Goal: Information Seeking & Learning: Compare options

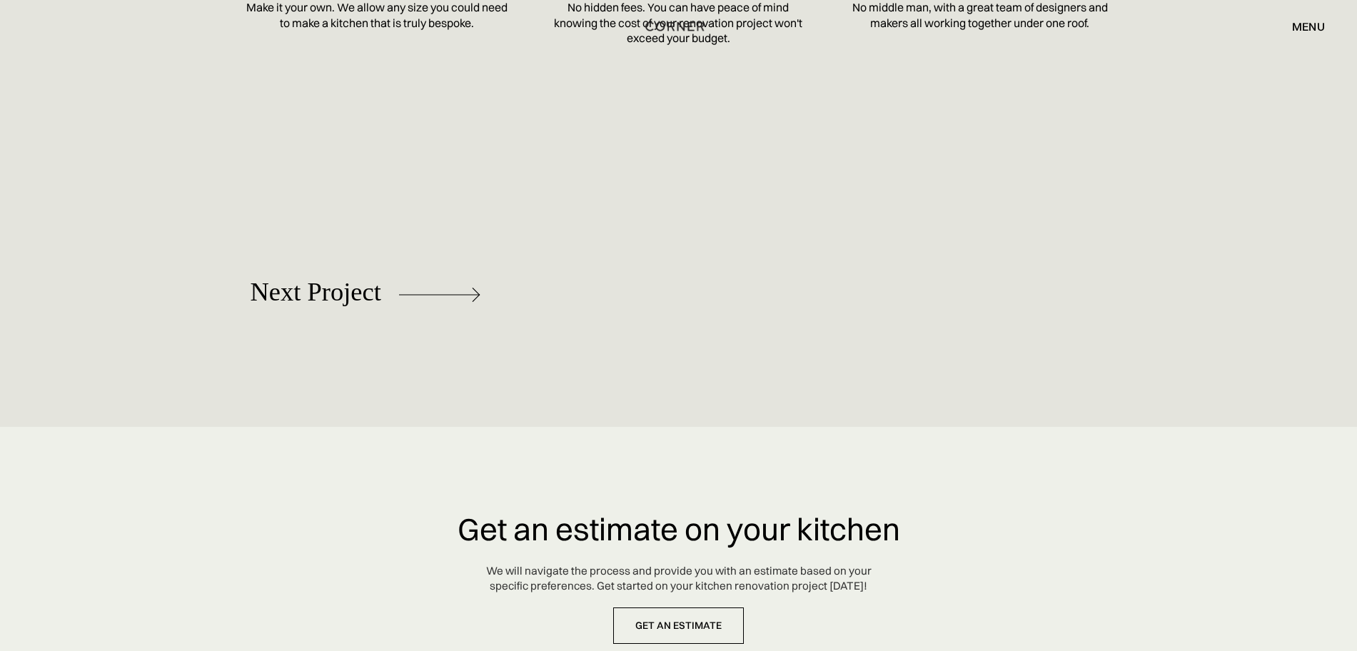
scroll to position [6446, 0]
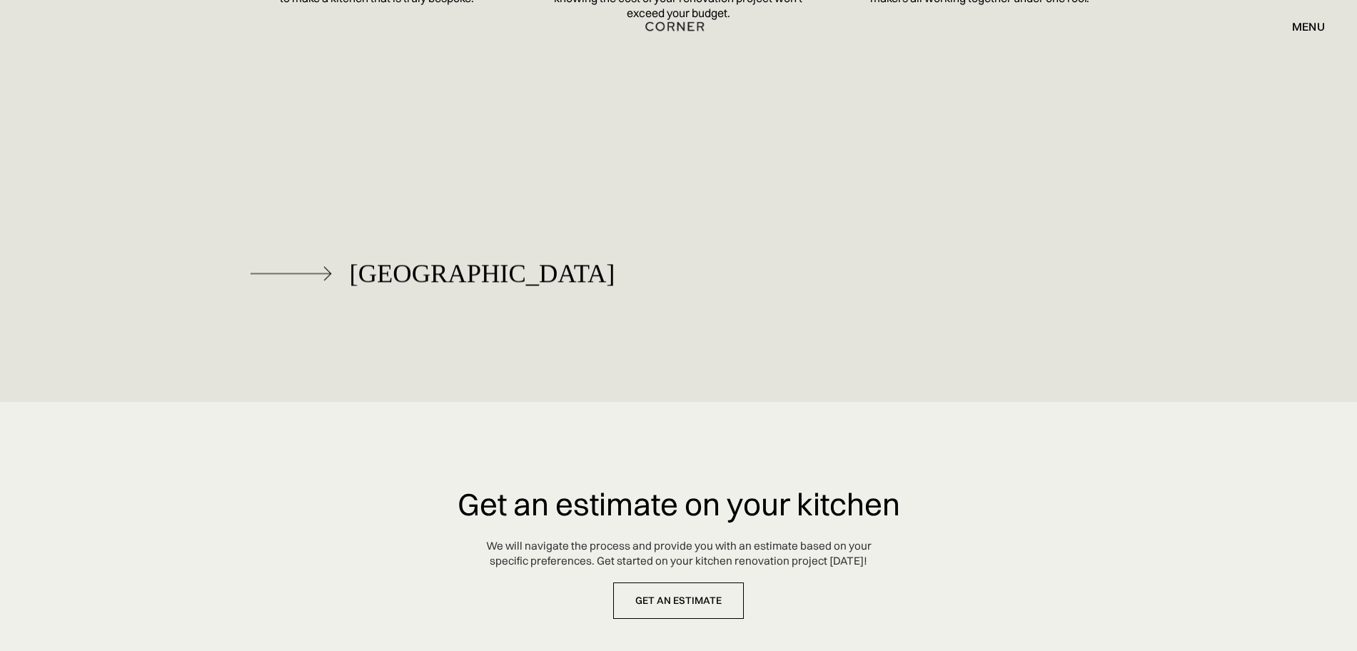
click at [355, 259] on div "[GEOGRAPHIC_DATA]" at bounding box center [482, 273] width 265 height 29
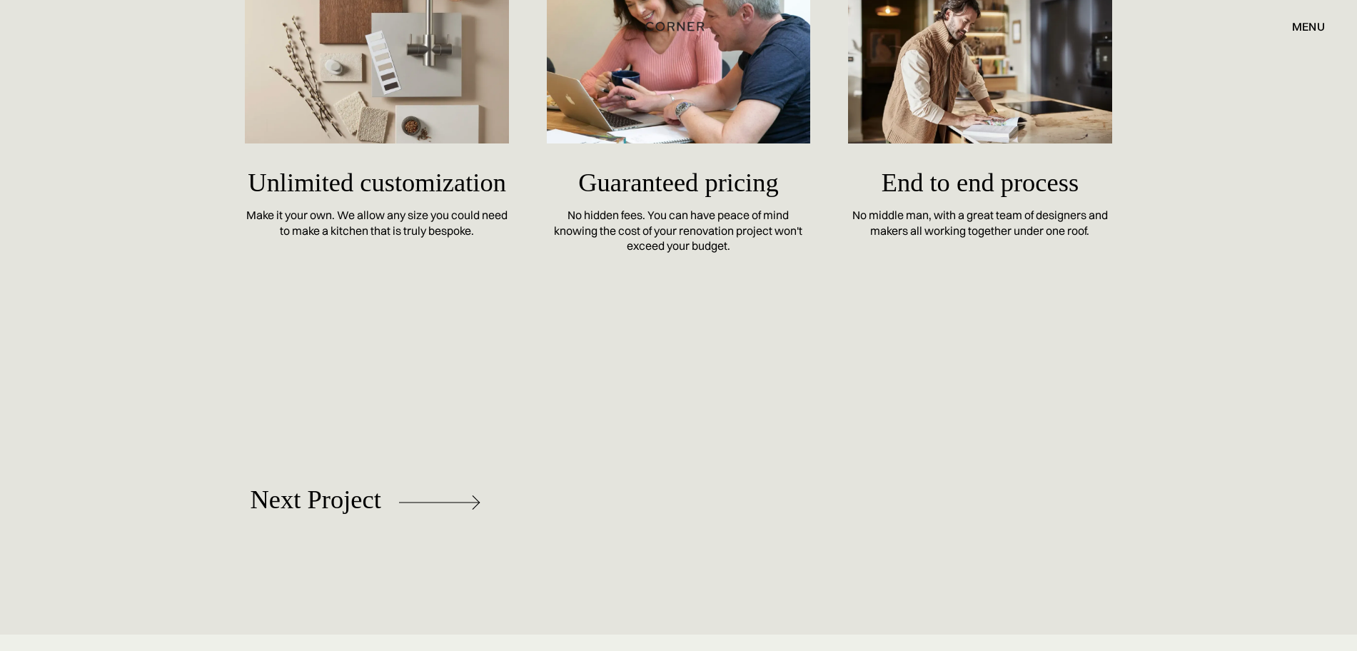
scroll to position [6334, 0]
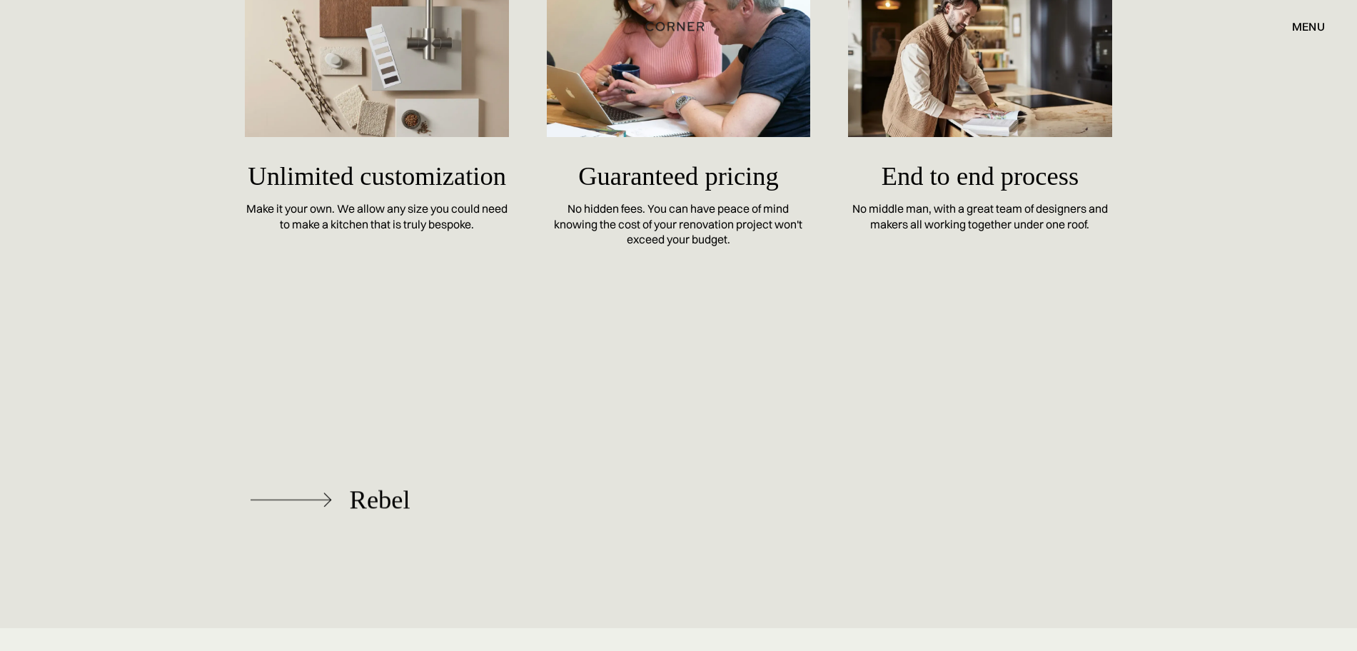
click at [351, 488] on div "Rebel" at bounding box center [380, 499] width 61 height 29
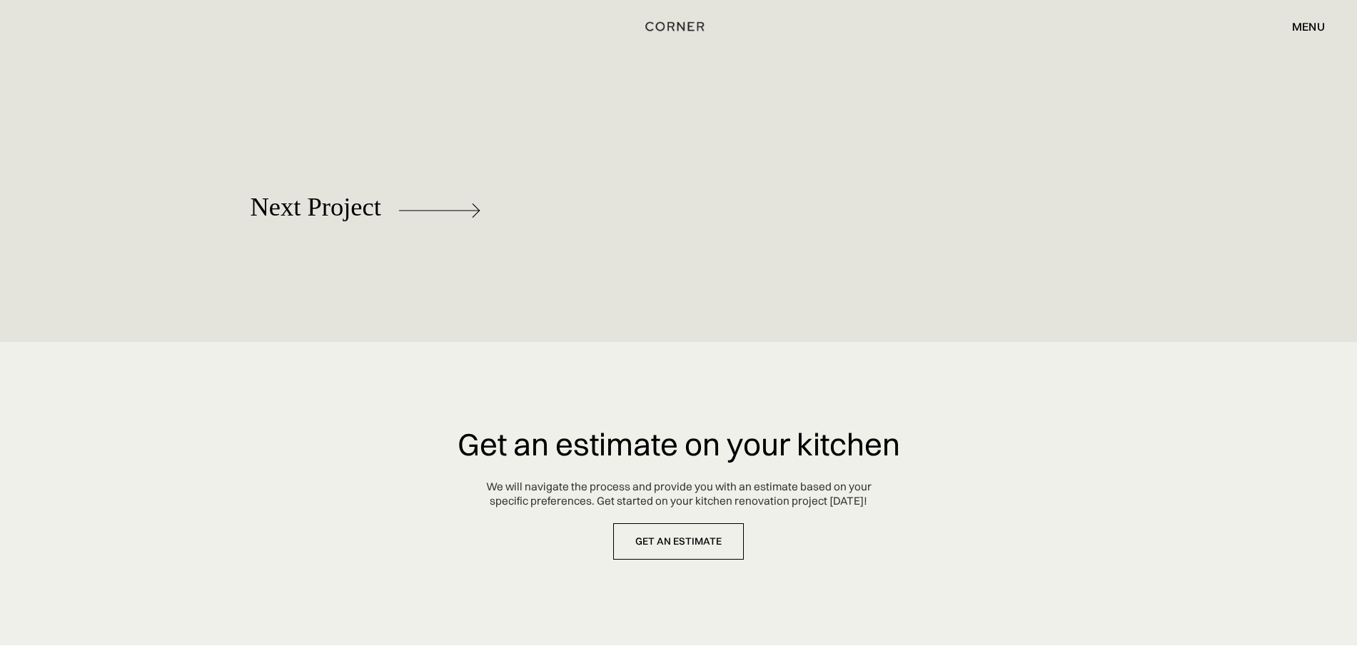
scroll to position [8028, 0]
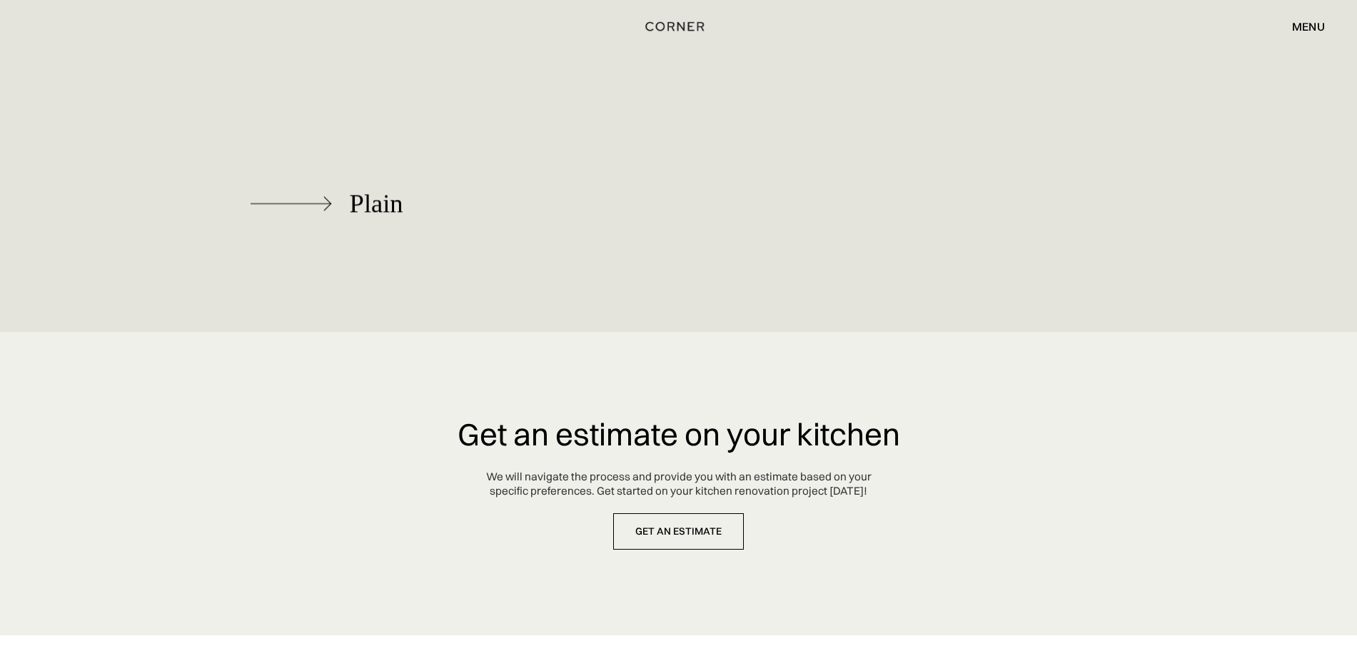
click at [368, 216] on div "Plain" at bounding box center [377, 204] width 54 height 29
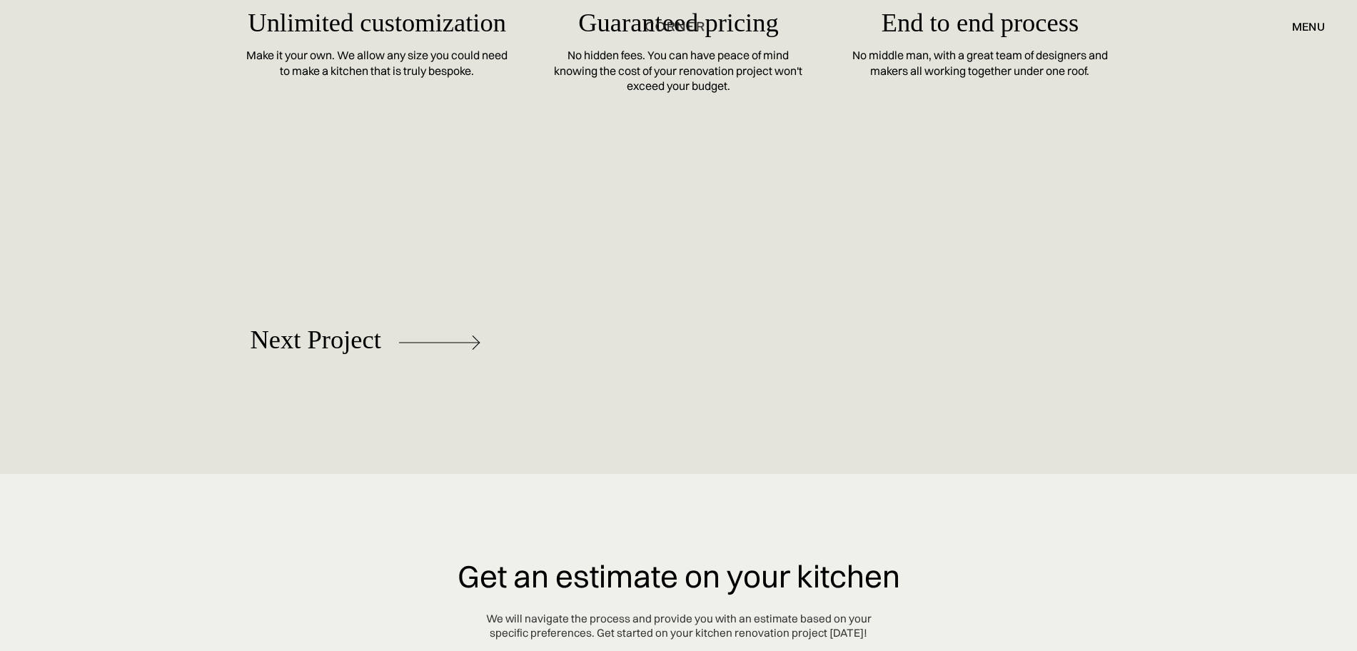
scroll to position [6601, 0]
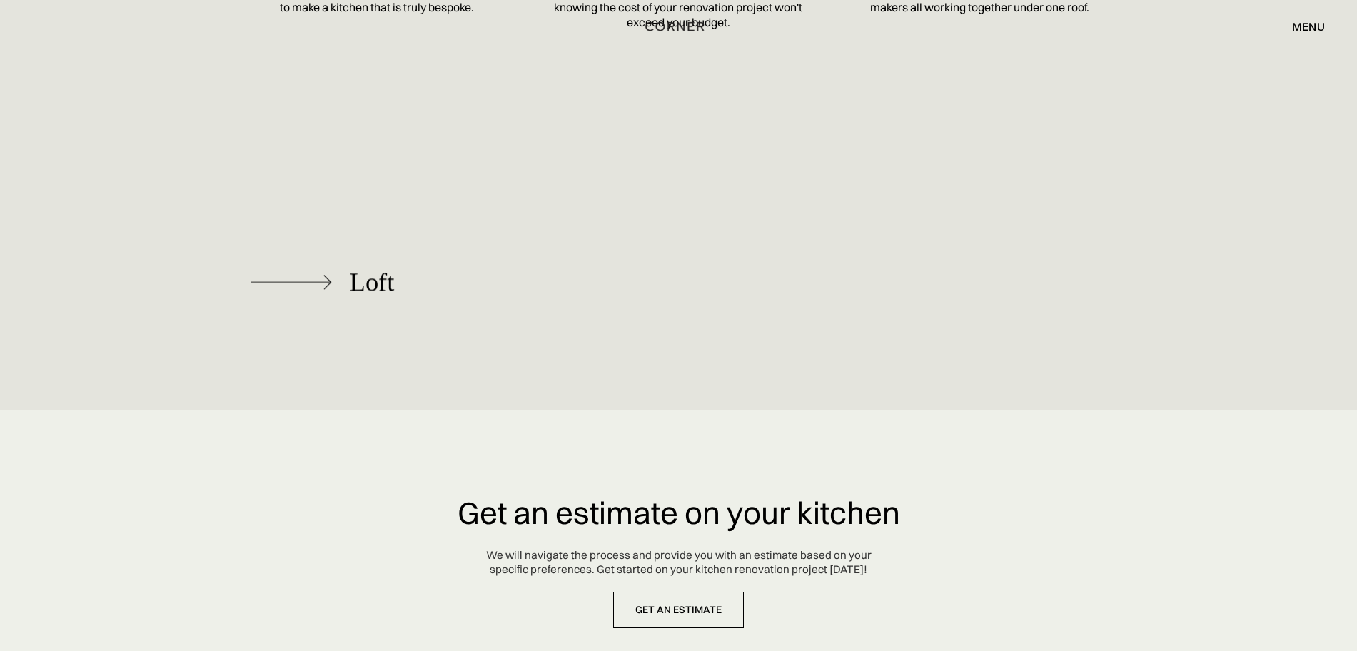
click at [354, 297] on div "Loft" at bounding box center [372, 282] width 45 height 29
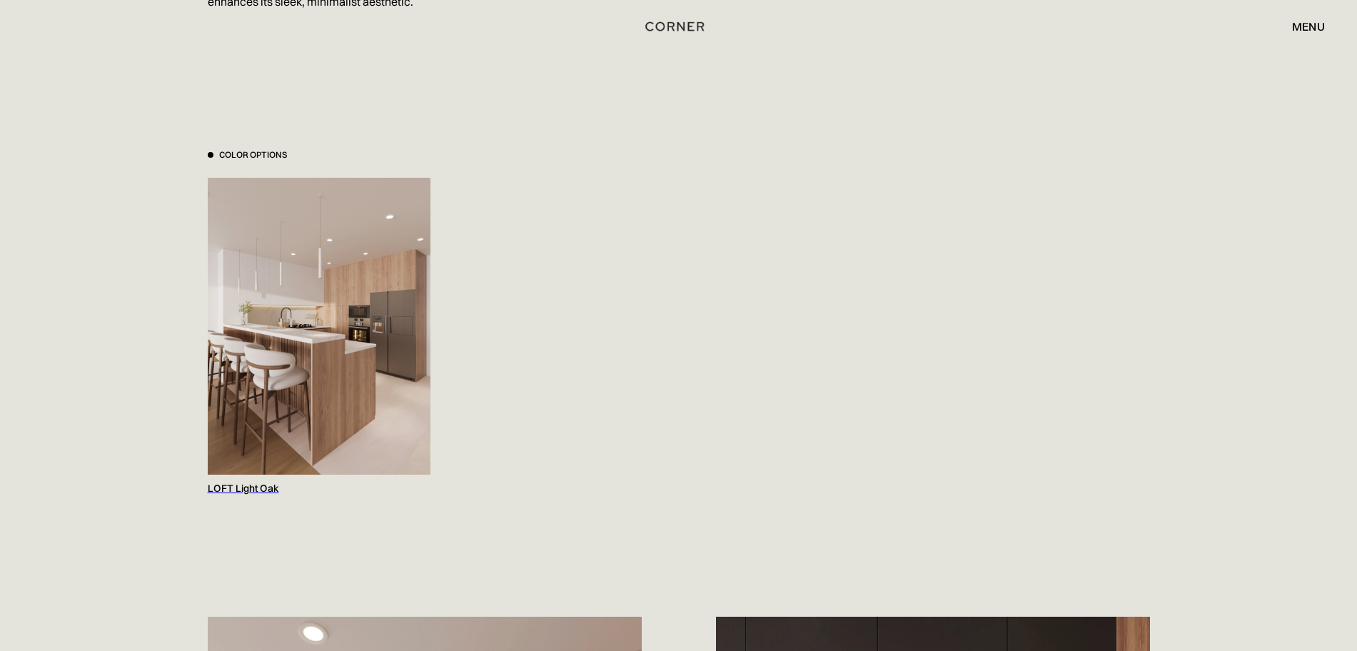
scroll to position [1427, 0]
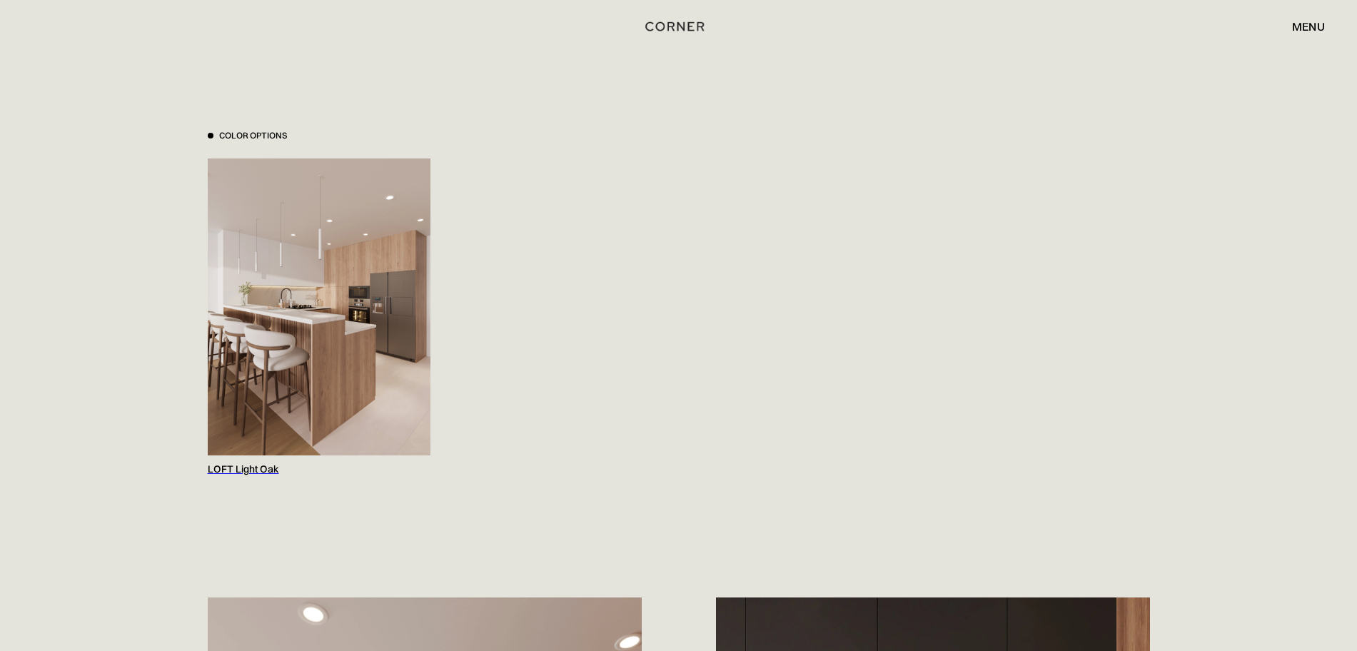
click at [343, 353] on img at bounding box center [319, 306] width 223 height 297
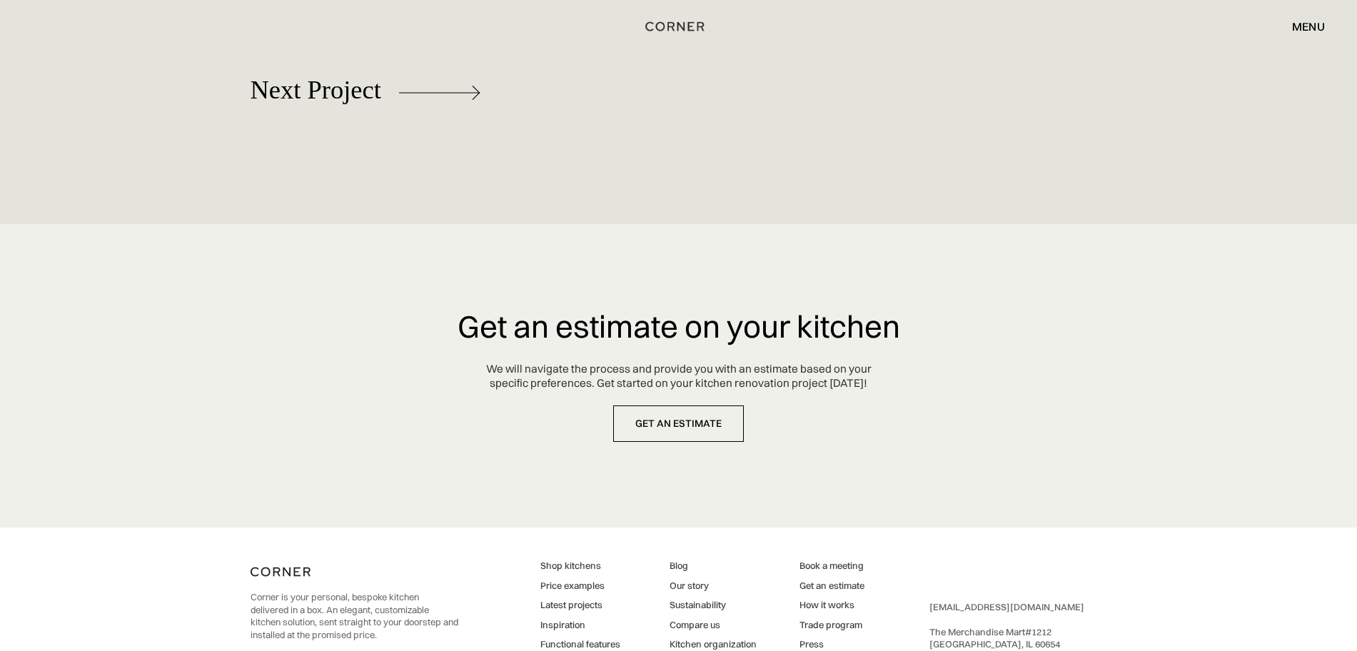
scroll to position [8118, 0]
click at [320, 93] on img at bounding box center [290, 95] width 81 height 14
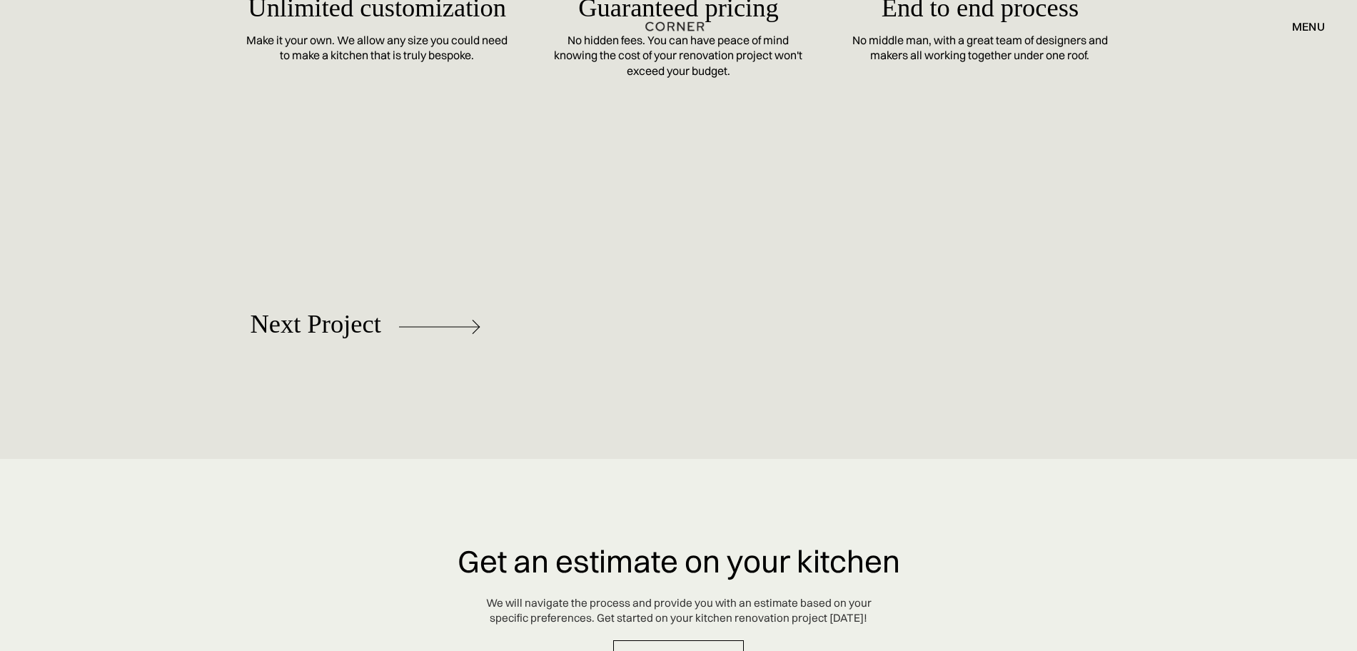
scroll to position [6512, 0]
click at [308, 316] on div "Berlin" at bounding box center [432, 328] width 365 height 91
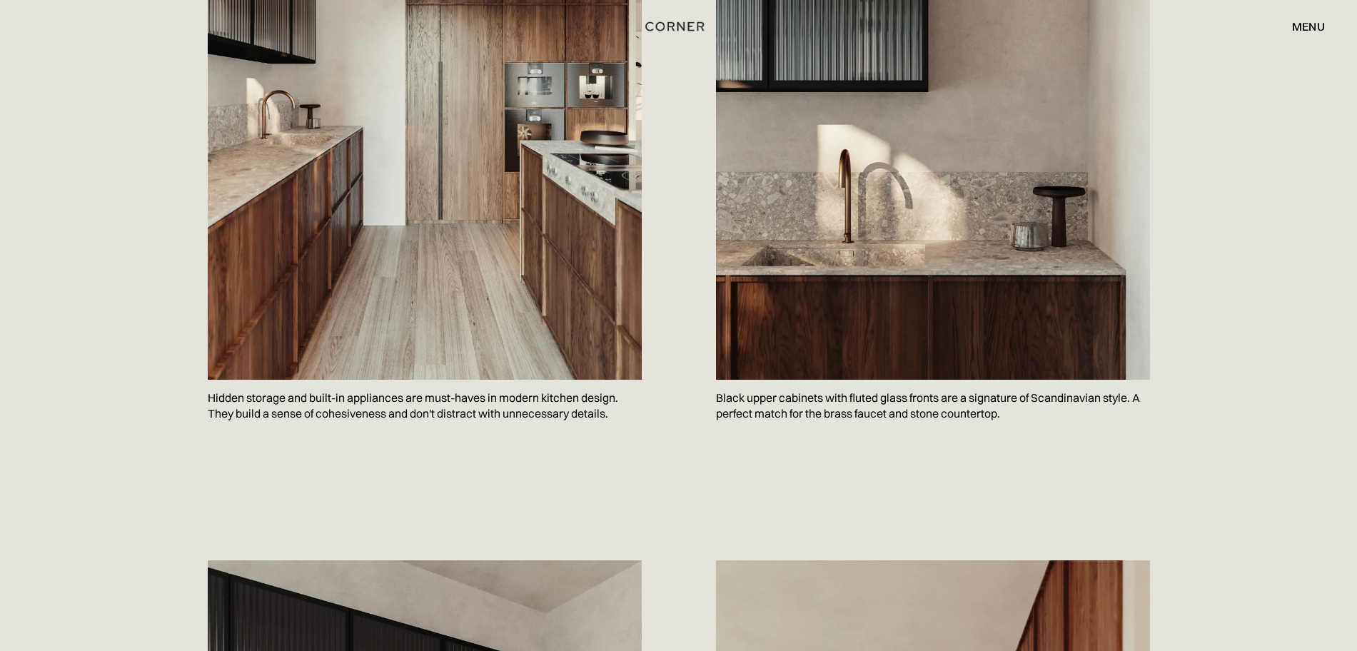
scroll to position [1427, 0]
